Goal: Find specific page/section: Find specific page/section

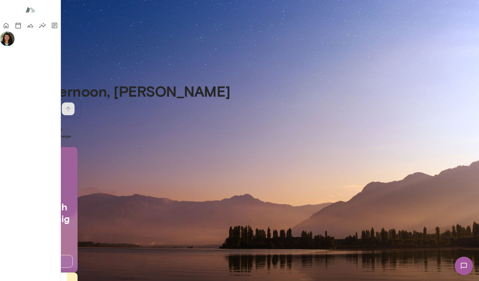
click at [12, 46] on img at bounding box center [7, 39] width 15 height 15
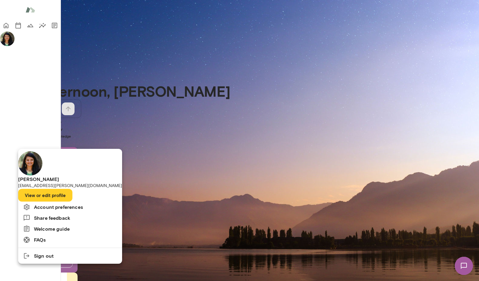
click at [12, 118] on div at bounding box center [239, 140] width 479 height 281
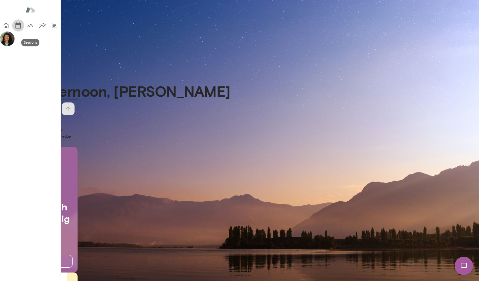
click at [15, 29] on icon "Sessions" at bounding box center [18, 25] width 7 height 7
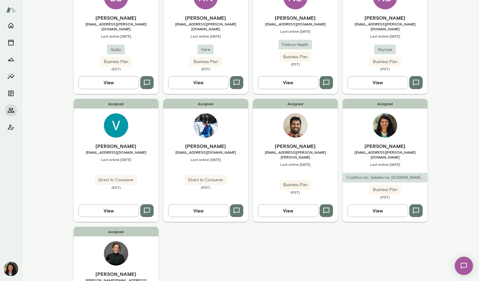
scroll to position [86, 0]
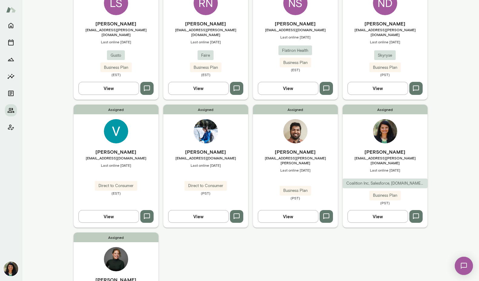
click at [207, 210] on button "View" at bounding box center [198, 216] width 61 height 13
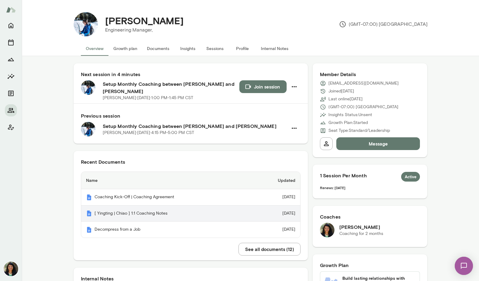
click at [217, 218] on th "[ Yingting | Chiao ] 1:1 Coaching Notes" at bounding box center [166, 213] width 171 height 16
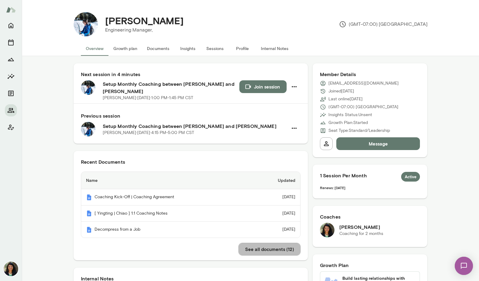
click at [252, 247] on button "See all documents ( 12 )" at bounding box center [269, 249] width 62 height 13
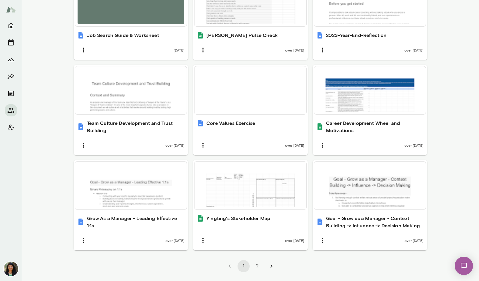
scroll to position [360, 0]
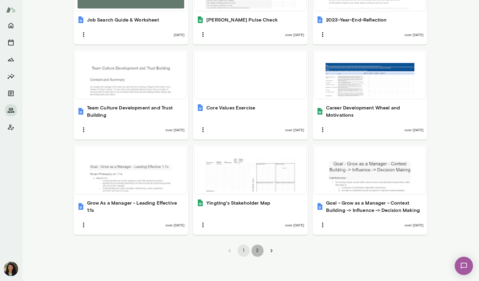
click at [257, 251] on button "2" at bounding box center [257, 250] width 12 height 12
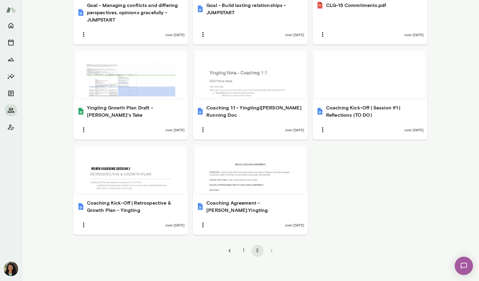
scroll to position [287, 0]
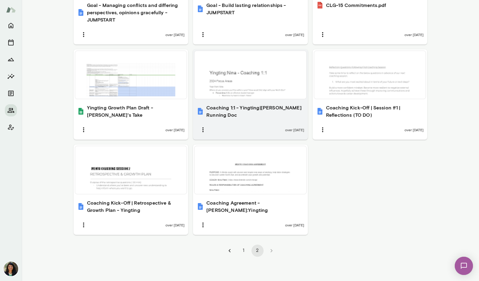
click at [273, 116] on div "Coaching 1:1 - Yingting|Nina Running Doc over 1 year ago" at bounding box center [250, 119] width 115 height 39
